Goal: Find contact information: Find contact information

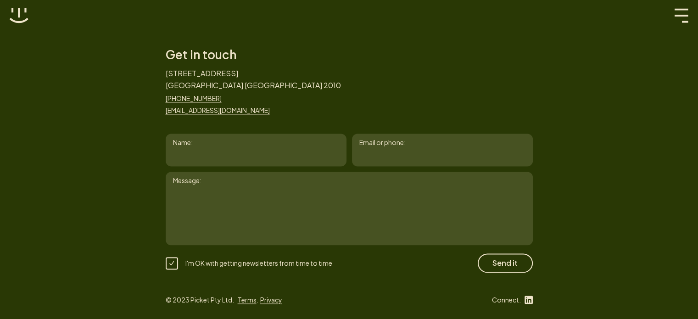
scroll to position [1318, 0]
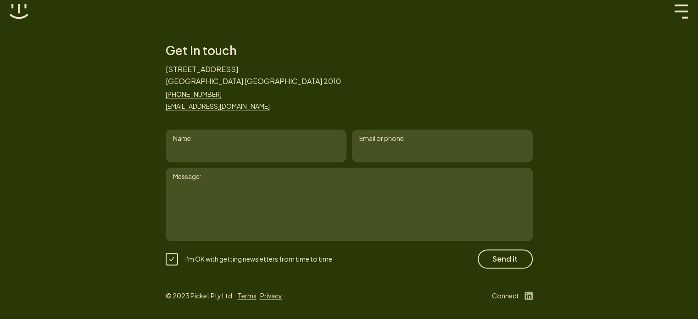
click at [529, 297] on icon at bounding box center [528, 295] width 8 height 8
drag, startPoint x: 157, startPoint y: 93, endPoint x: 213, endPoint y: 93, distance: 55.5
click at [213, 93] on div "Get in touch 65/61 Marlborough Street Surry Hills NSW 2010 +61 2 8399 3336 hell…" at bounding box center [348, 155] width 385 height 225
copy link "[PHONE_NUMBER]"
